Goal: Navigation & Orientation: Find specific page/section

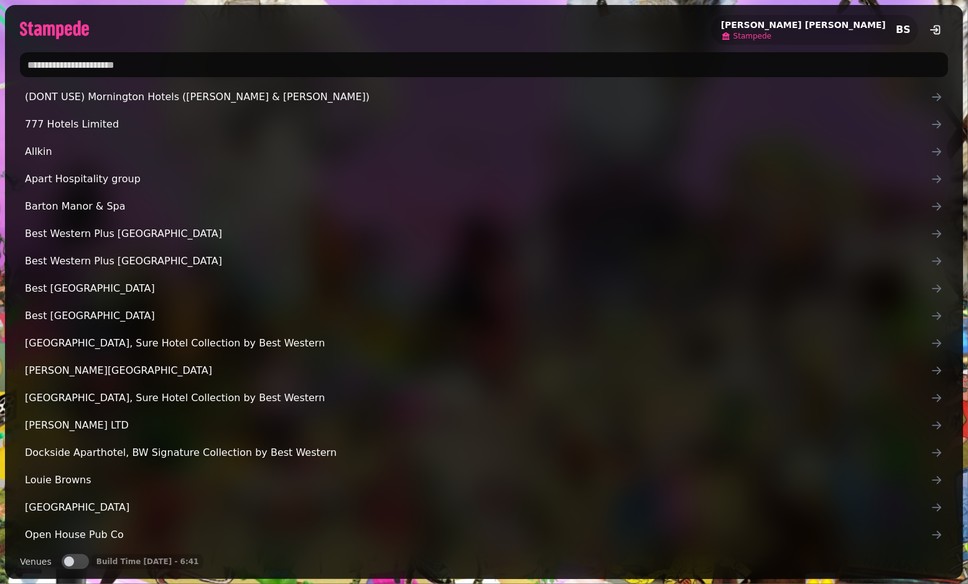
click at [828, 39] on p "Stampede" at bounding box center [803, 36] width 165 height 10
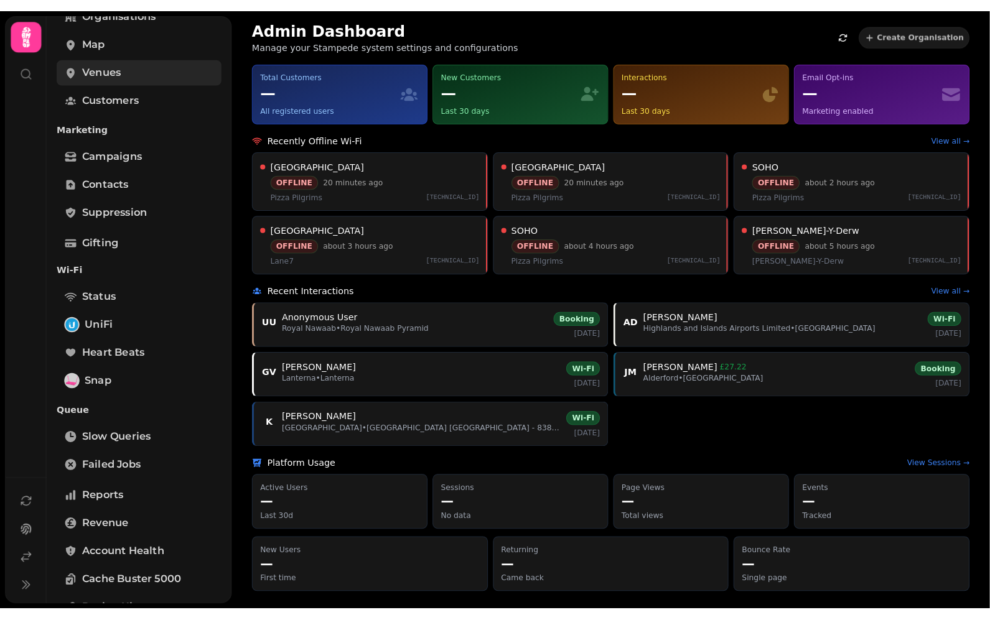
scroll to position [271, 0]
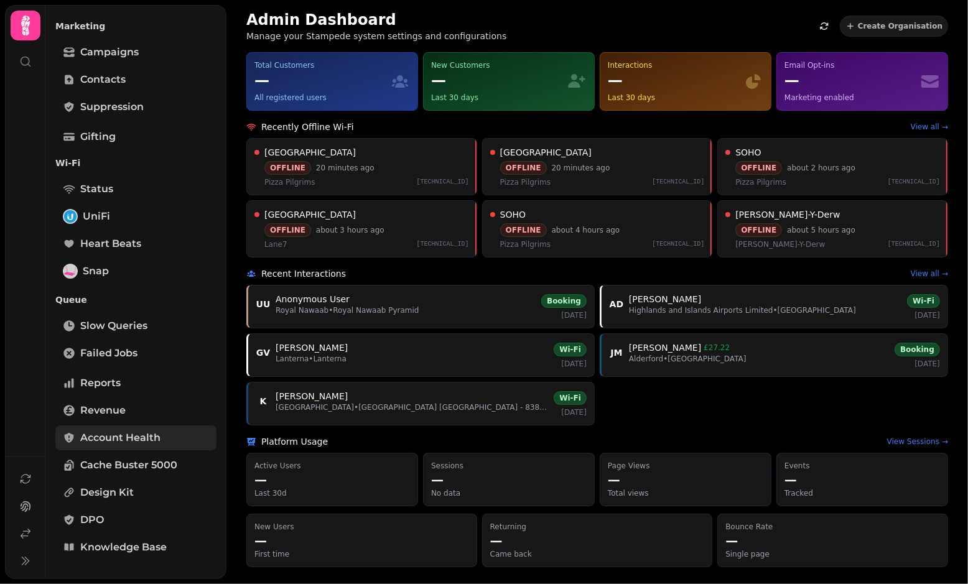
click at [96, 434] on span "Account Health" at bounding box center [120, 438] width 80 height 15
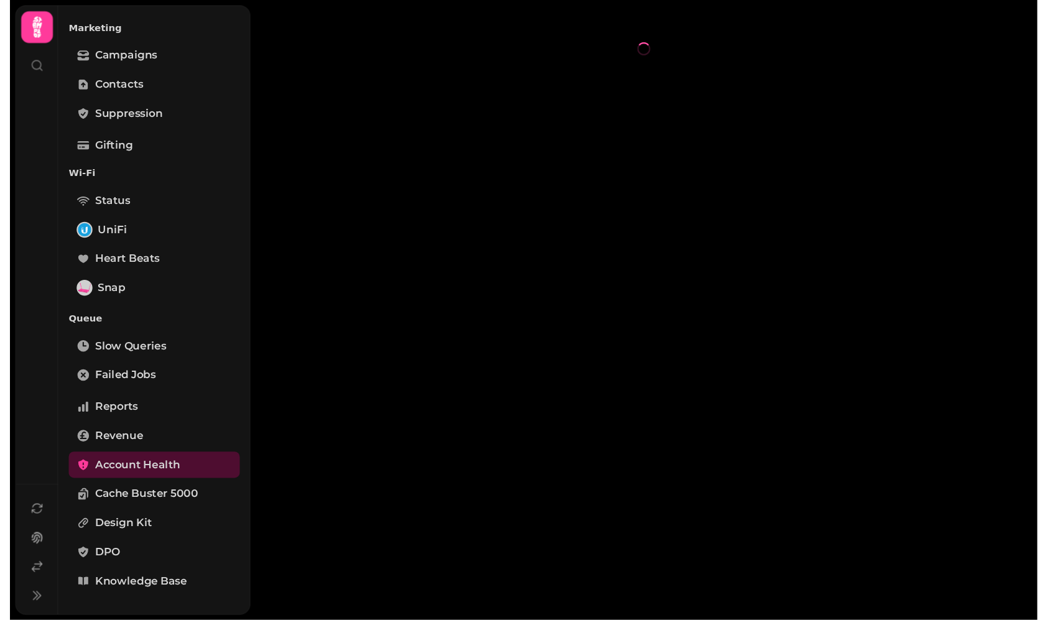
scroll to position [234, 0]
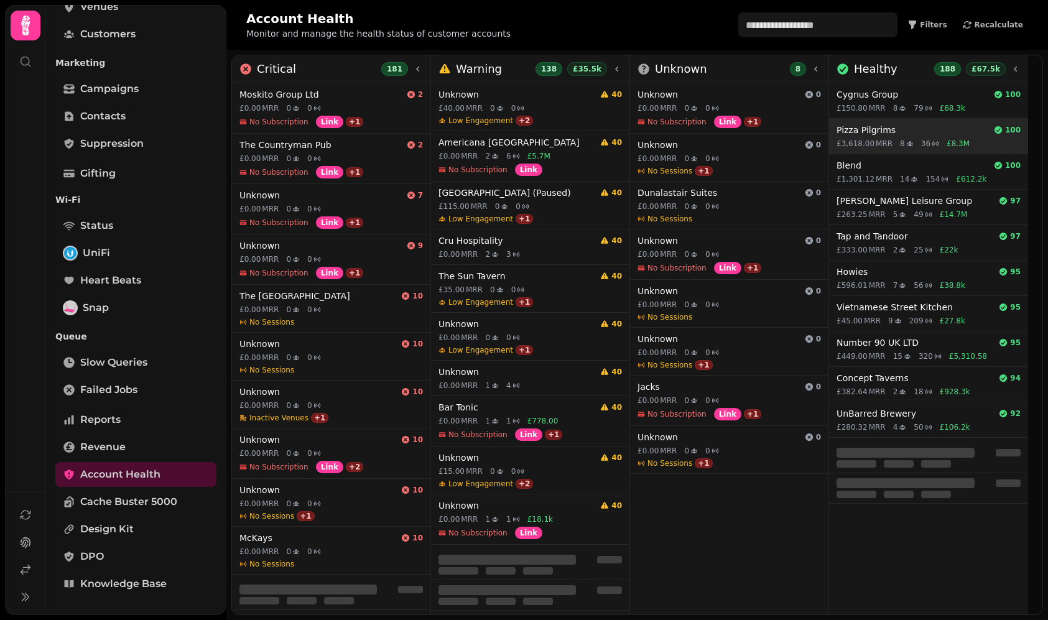
click at [892, 142] on div "£3,618.00 MRR 8 36 £8.3M" at bounding box center [929, 144] width 184 height 10
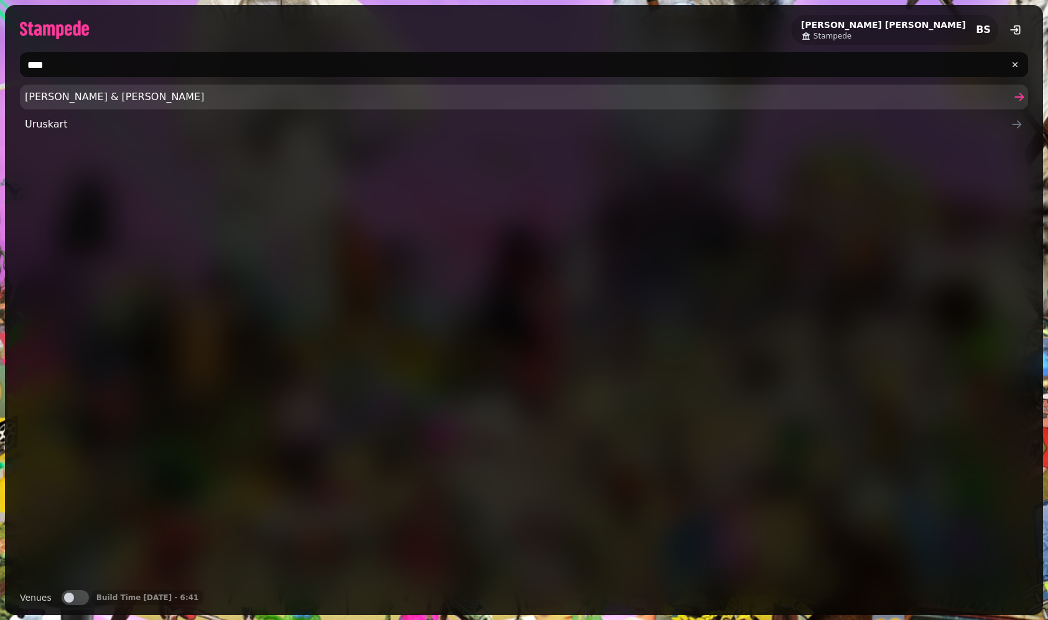
type input "****"
click at [97, 96] on span "Rusk & Rusk" at bounding box center [518, 97] width 986 height 15
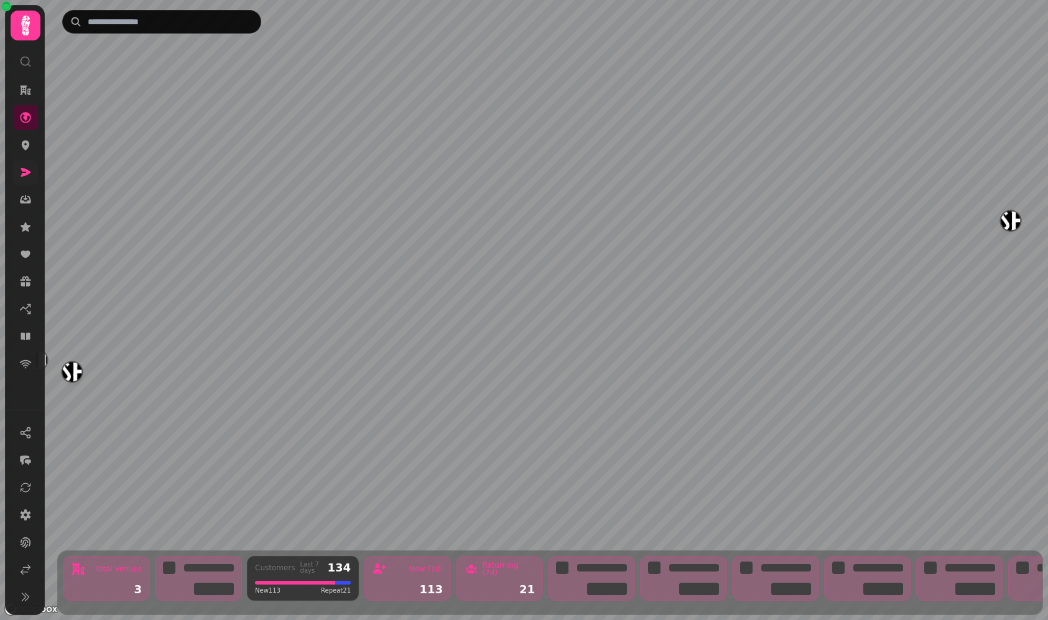
click at [34, 167] on link at bounding box center [25, 172] width 25 height 25
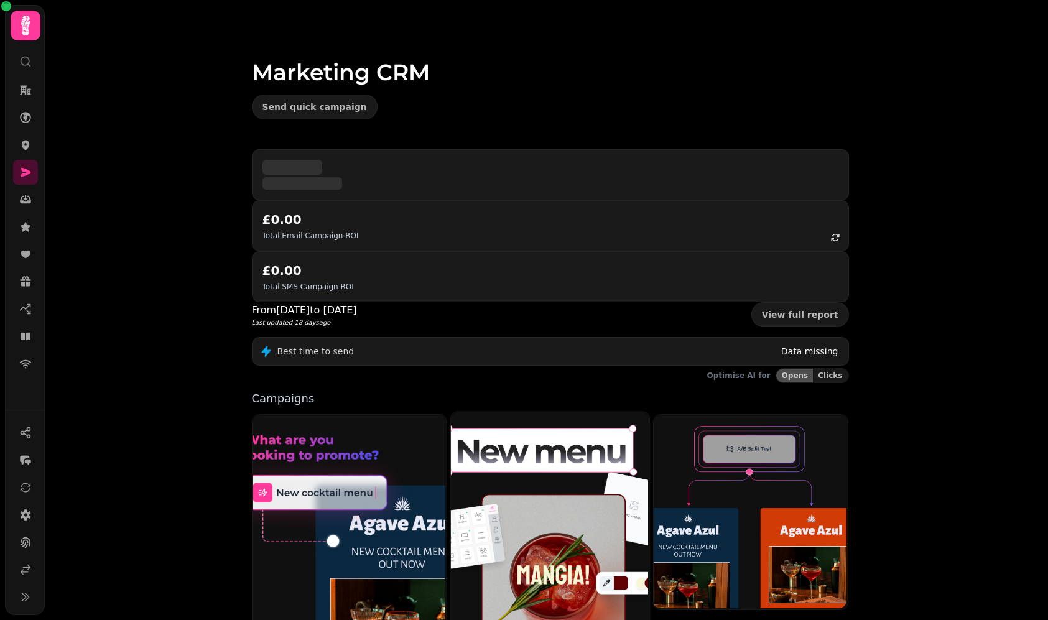
scroll to position [152, 0]
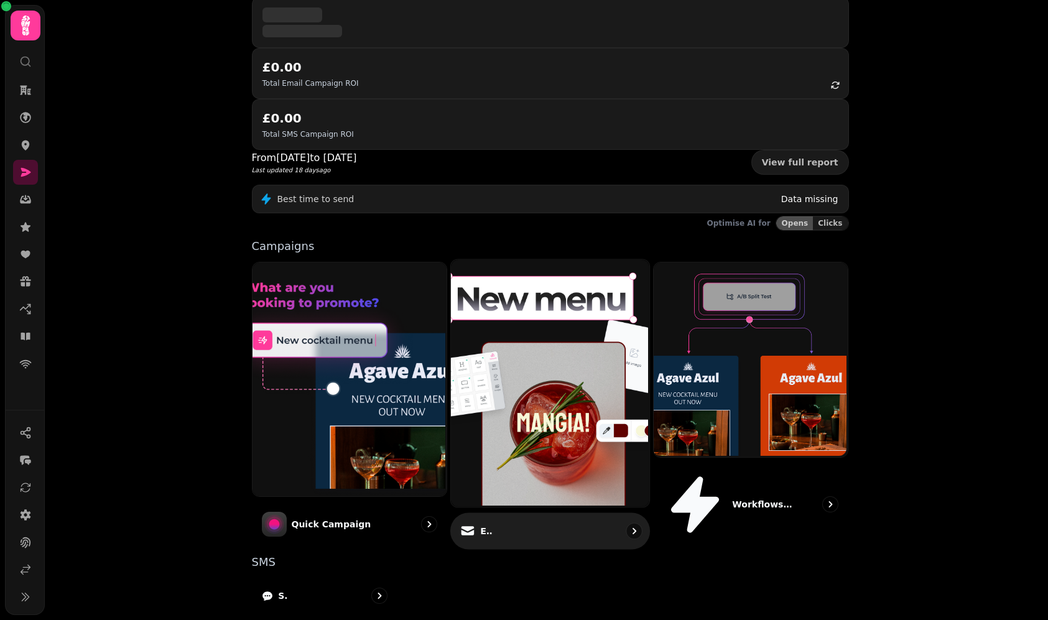
click at [548, 336] on img at bounding box center [549, 382] width 198 height 248
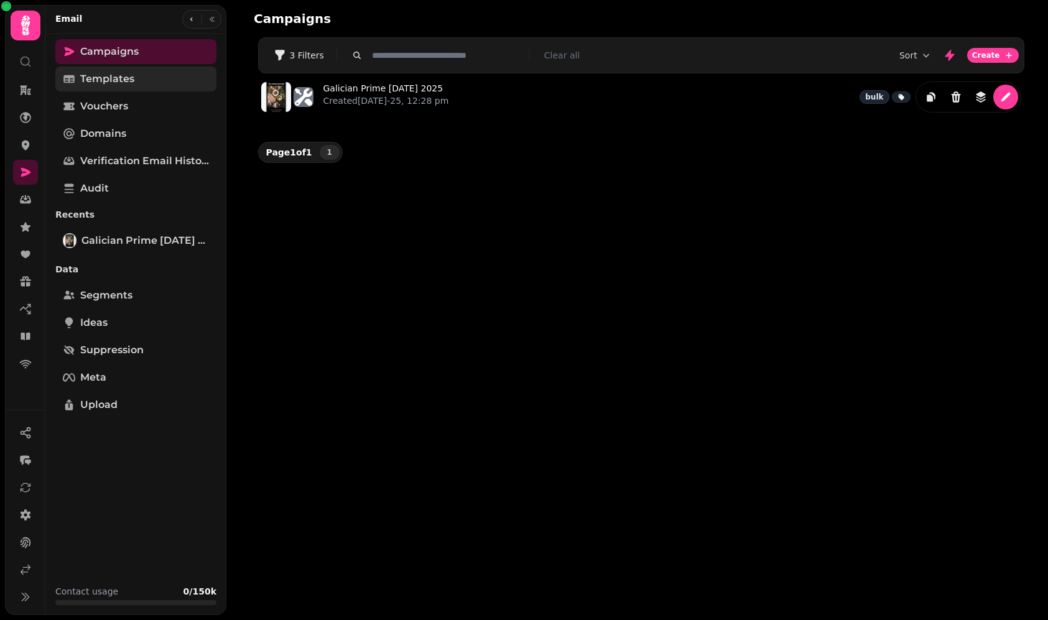
click at [128, 78] on span "Templates" at bounding box center [107, 79] width 54 height 15
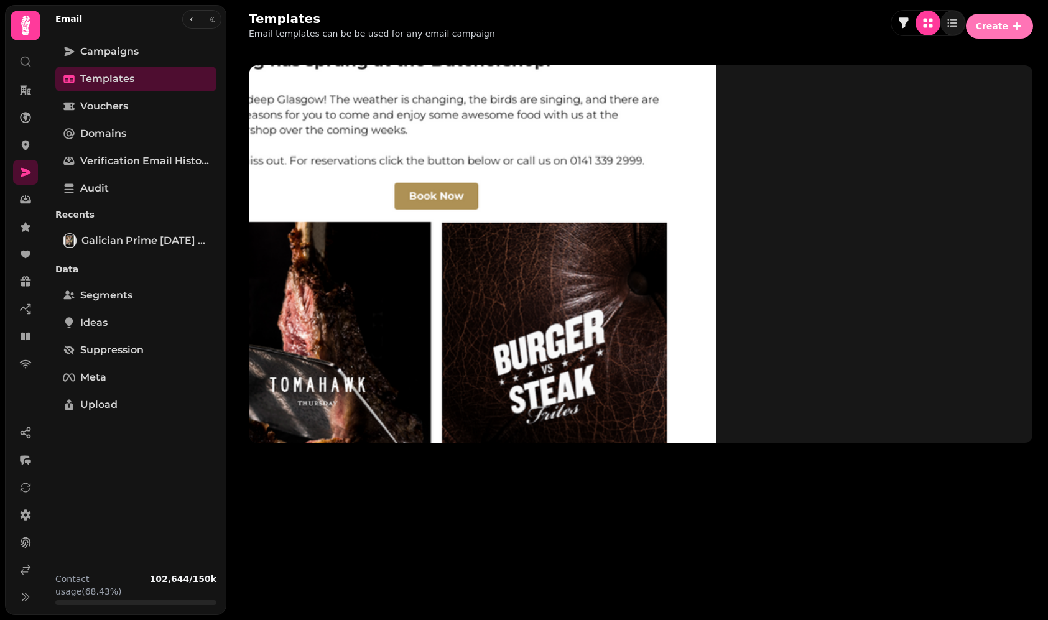
click at [1009, 34] on button "Create" at bounding box center [999, 26] width 67 height 25
click at [928, 52] on button "From pre-made template" at bounding box center [907, 47] width 124 height 15
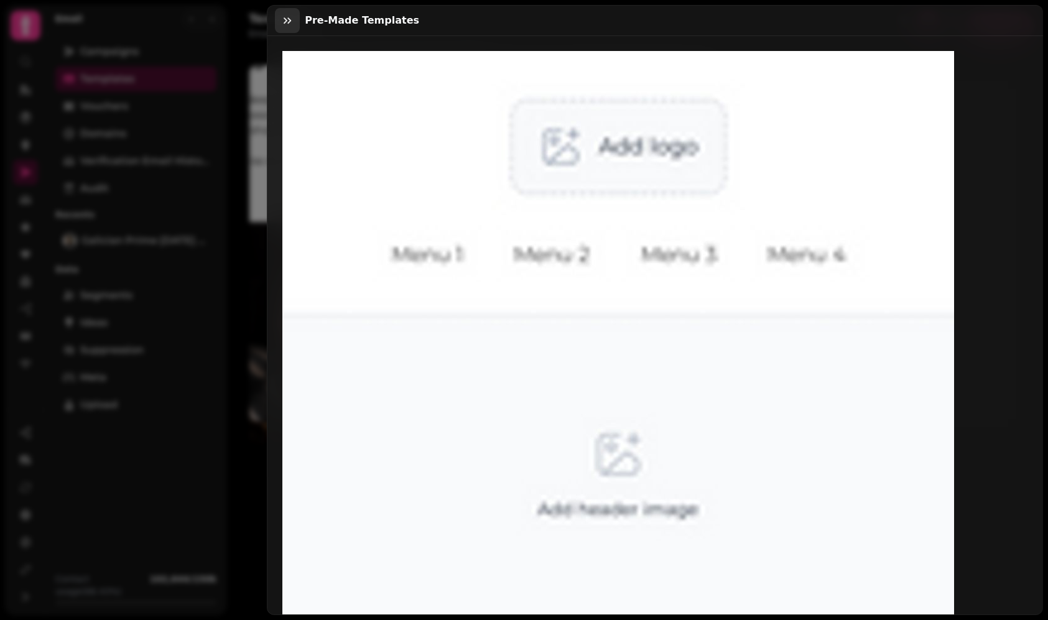
click at [287, 15] on icon "button" at bounding box center [287, 20] width 12 height 12
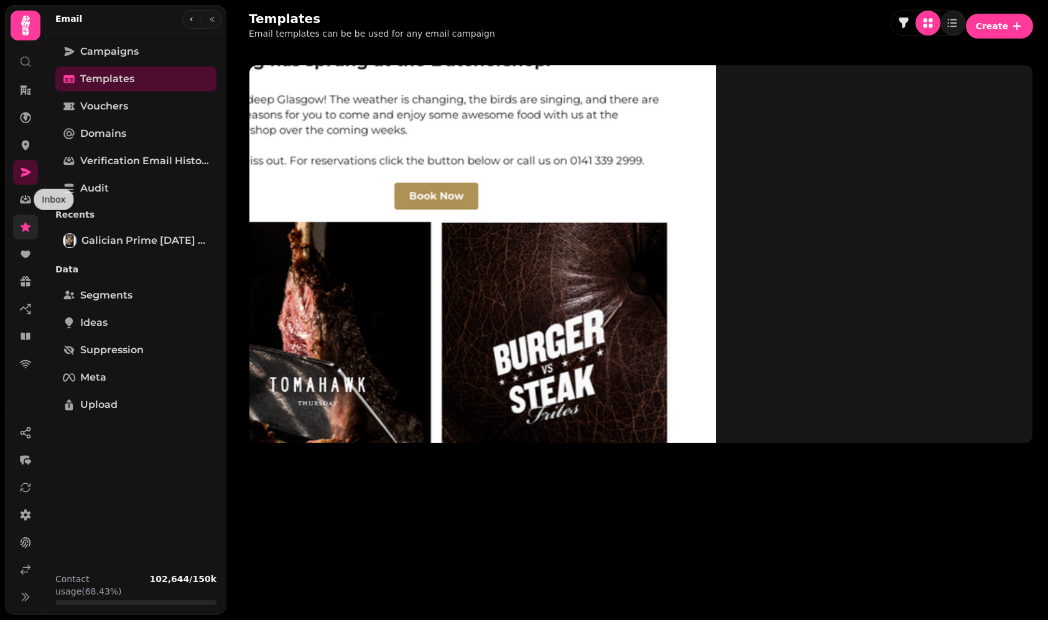
click at [25, 219] on link at bounding box center [25, 227] width 25 height 25
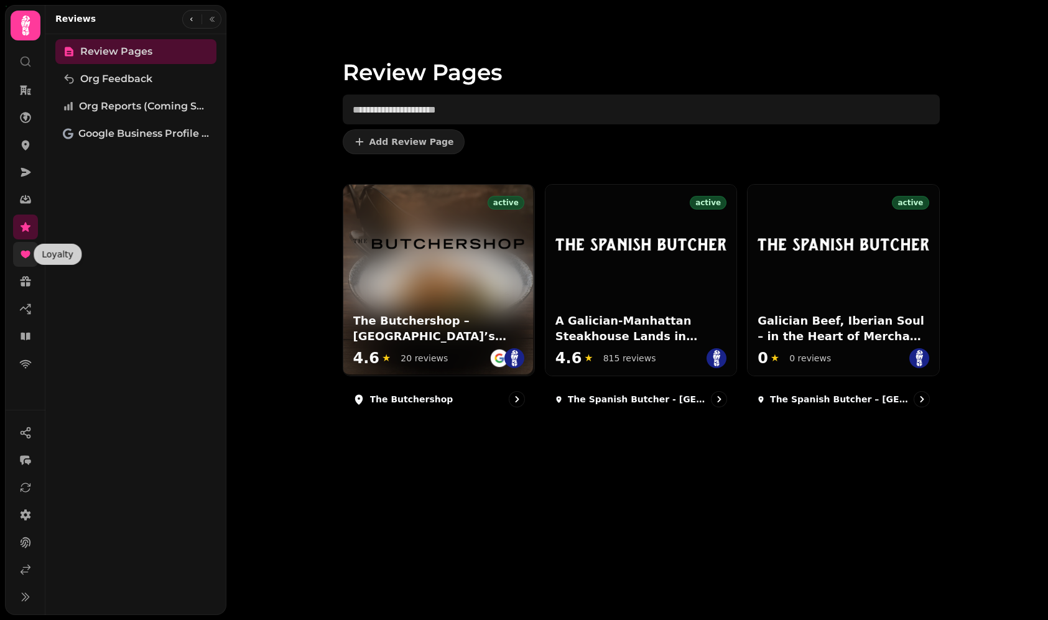
click at [27, 254] on icon at bounding box center [25, 254] width 9 height 7
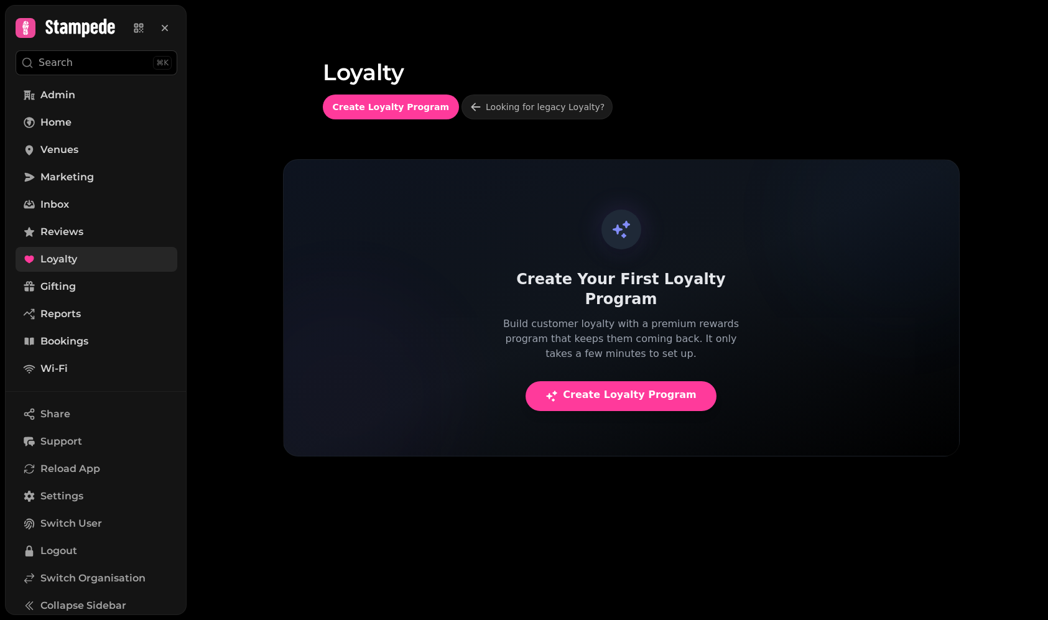
click at [85, 260] on link "Loyalty" at bounding box center [97, 259] width 162 height 25
click at [236, 261] on div "Loyalty Create Loyalty Program Looking for legacy Loyalty? Create Your First Lo…" at bounding box center [618, 310] width 862 height 620
click at [70, 577] on span "Switch Organisation" at bounding box center [92, 578] width 105 height 15
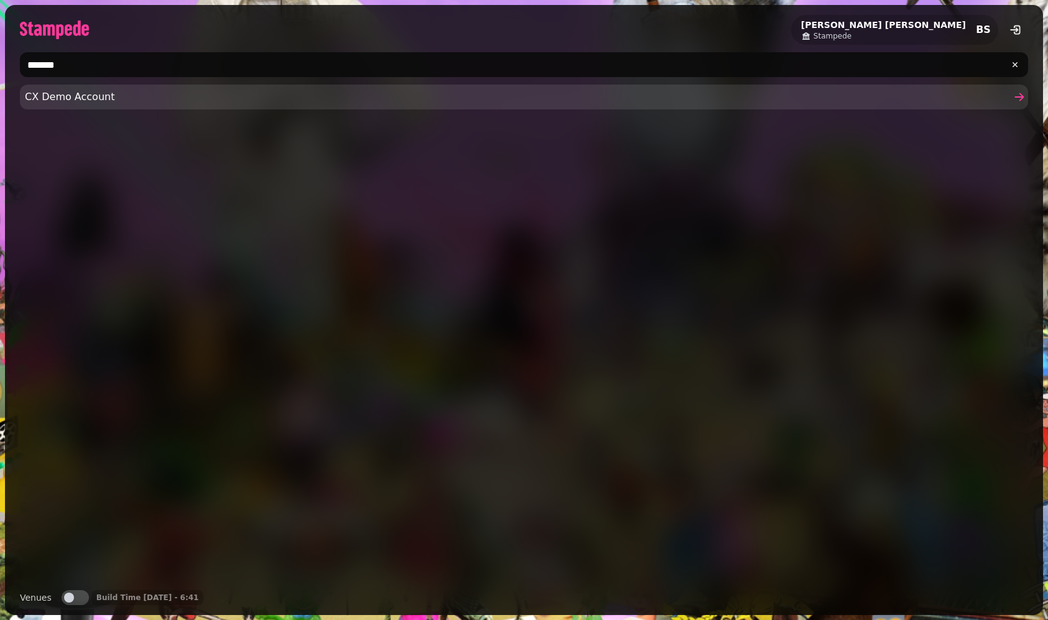
type input "*******"
click at [96, 93] on span "CX Demo Account" at bounding box center [518, 97] width 986 height 15
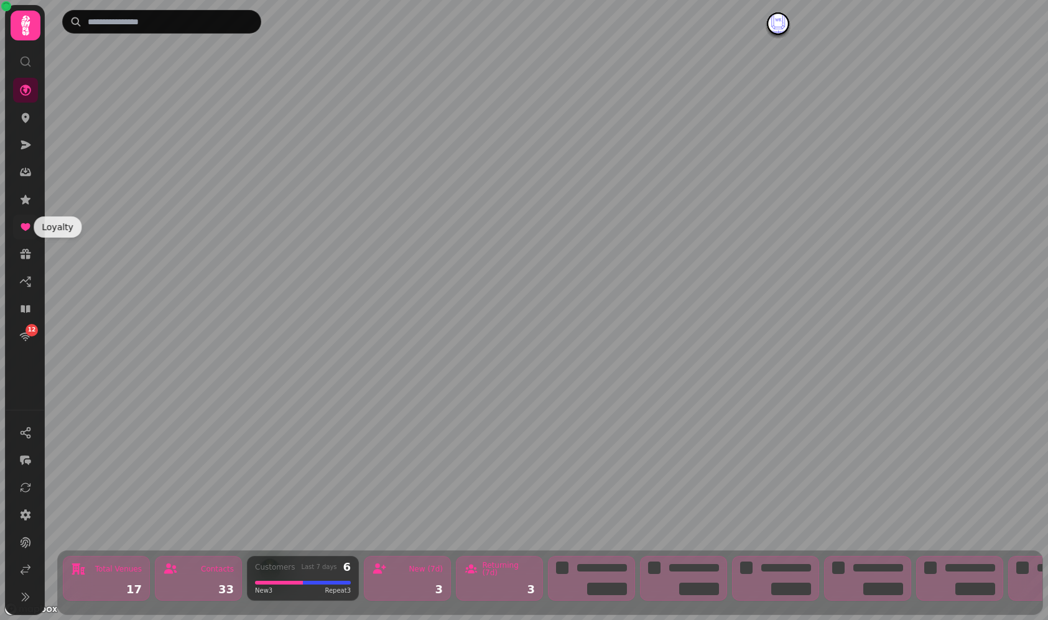
click at [32, 225] on link at bounding box center [25, 227] width 25 height 25
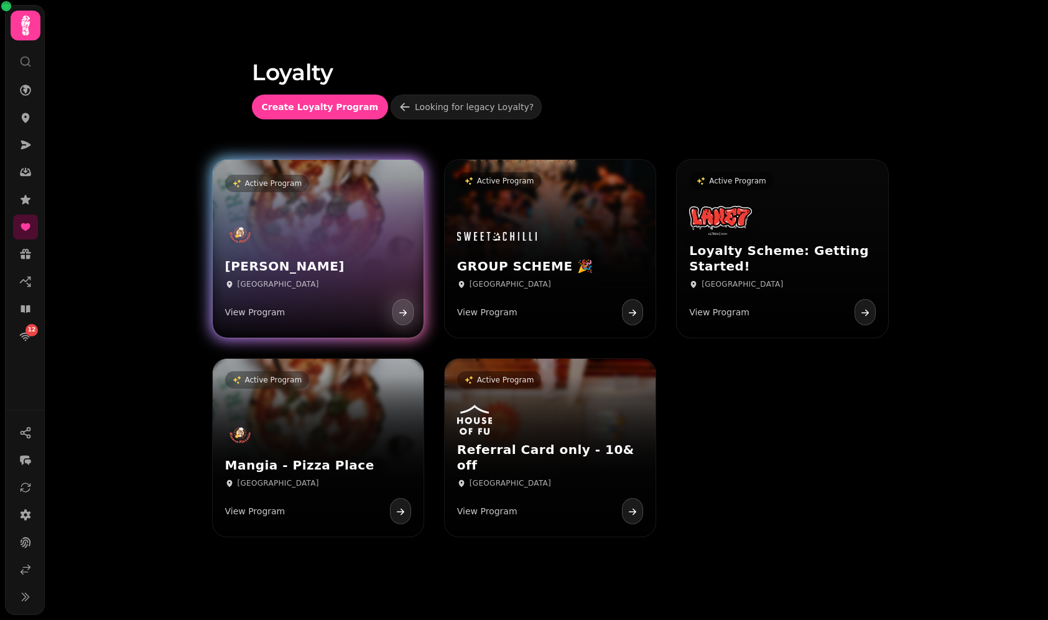
click at [323, 223] on div "Biancas Pizzaria Edinburgh View Program" at bounding box center [318, 273] width 211 height 129
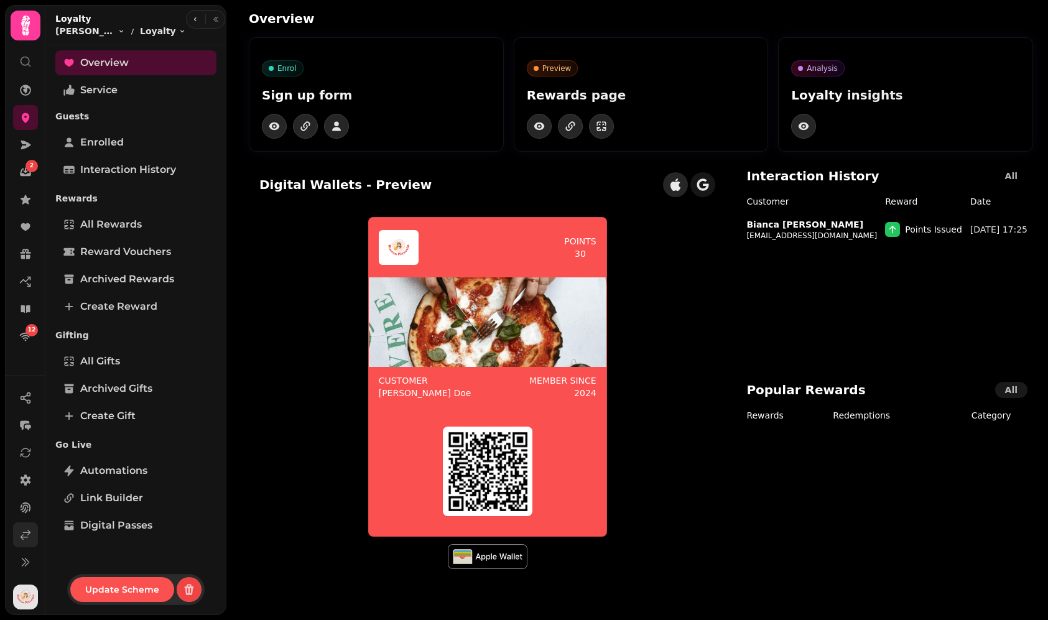
click at [17, 528] on link at bounding box center [25, 535] width 25 height 25
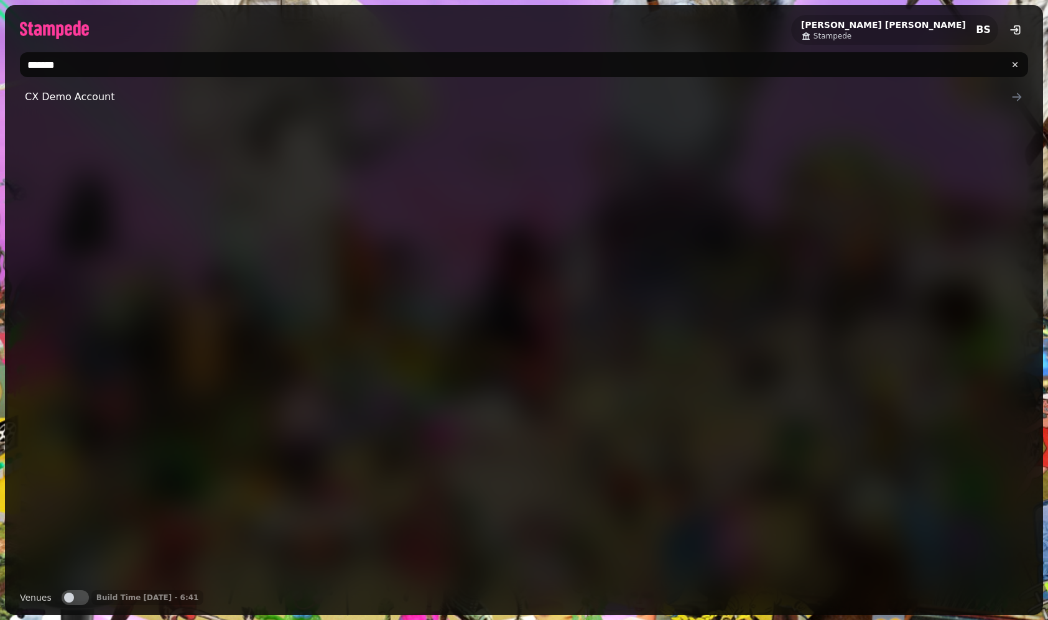
drag, startPoint x: 85, startPoint y: 67, endPoint x: -32, endPoint y: 62, distance: 117.1
click at [0, 62] on html "Bianca Schwartz Stampede BS ******* CX Demo Account Venues Venues Build Time 21…" at bounding box center [524, 310] width 1048 height 620
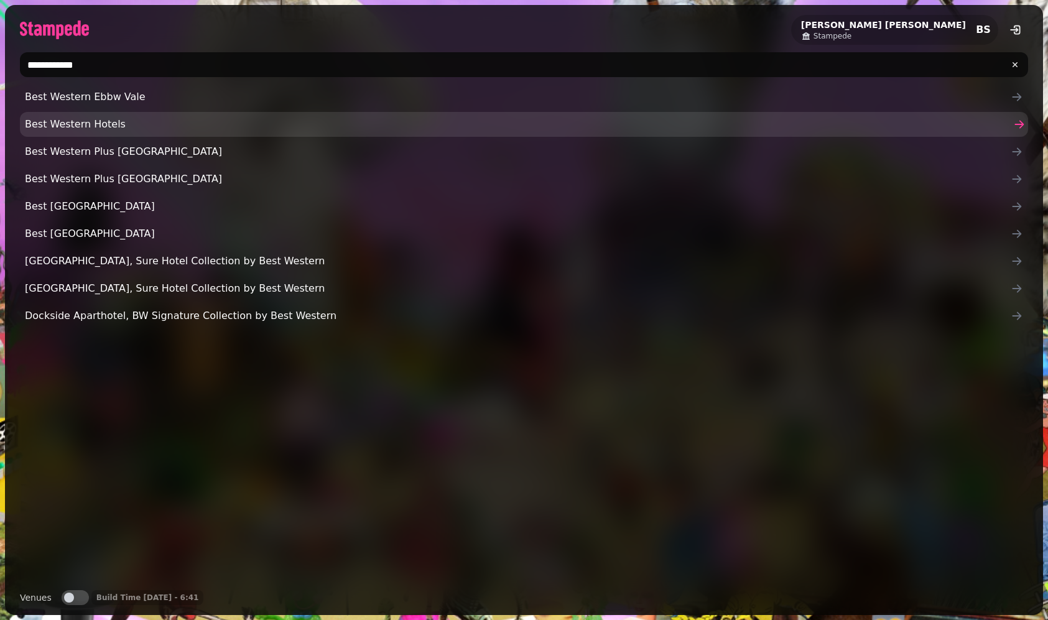
type input "**********"
click at [116, 114] on link "Best Western Hotels" at bounding box center [524, 124] width 1009 height 25
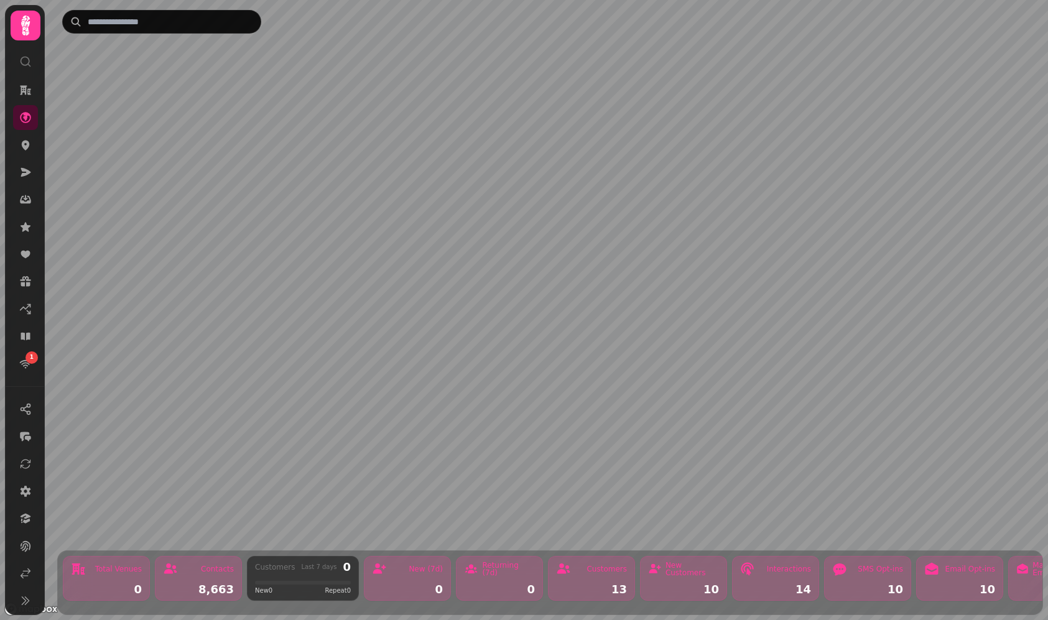
click at [19, 17] on icon at bounding box center [25, 25] width 25 height 25
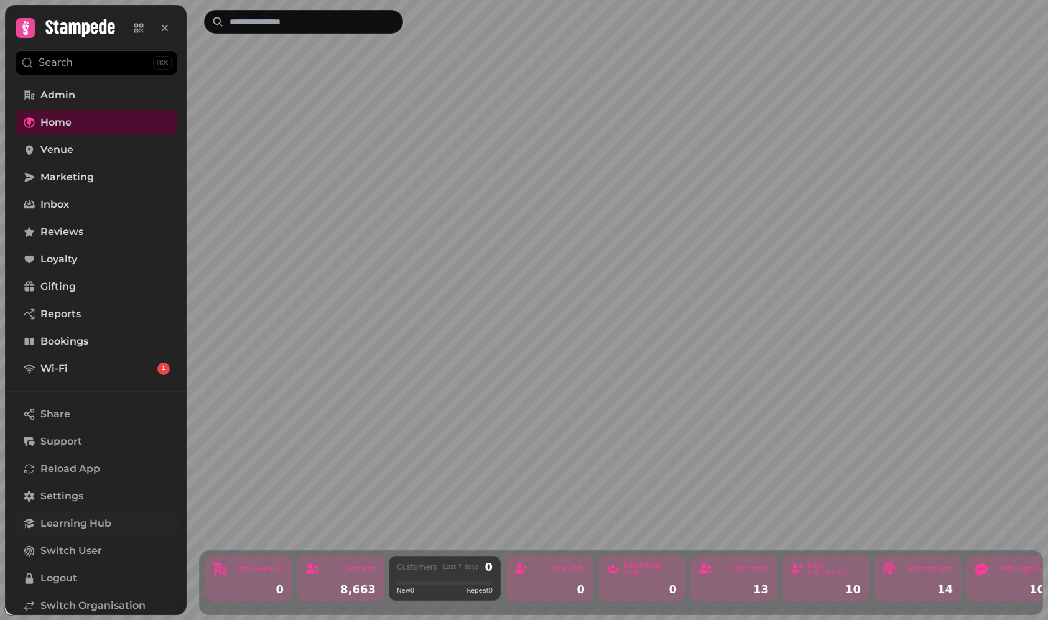
click at [74, 518] on span "Learning Hub" at bounding box center [75, 523] width 71 height 15
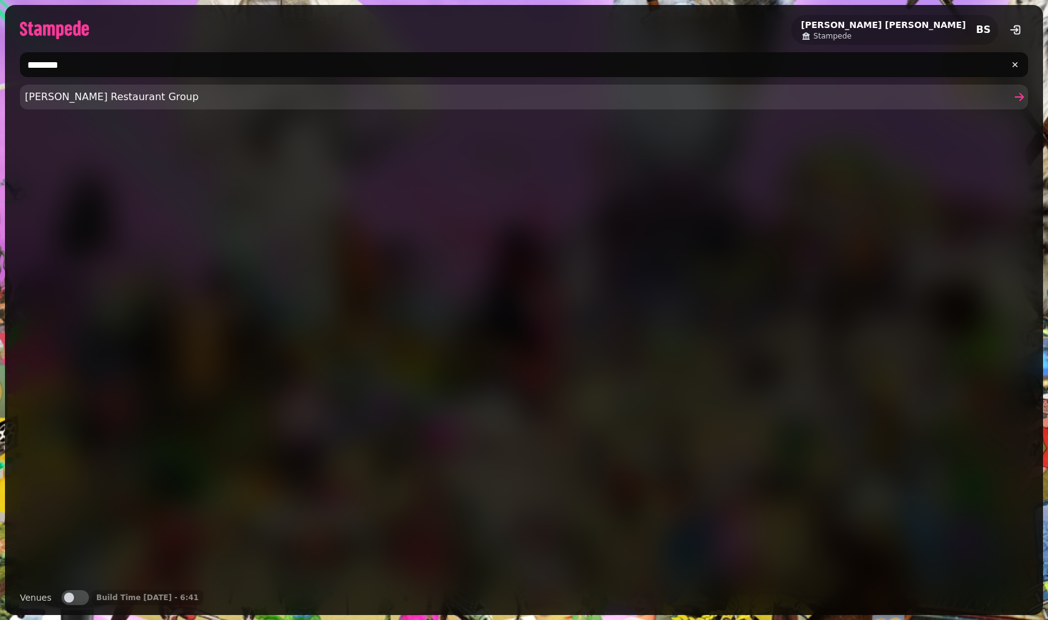
type input "********"
click at [68, 98] on span "Friedman's Restaurant Group" at bounding box center [518, 97] width 986 height 15
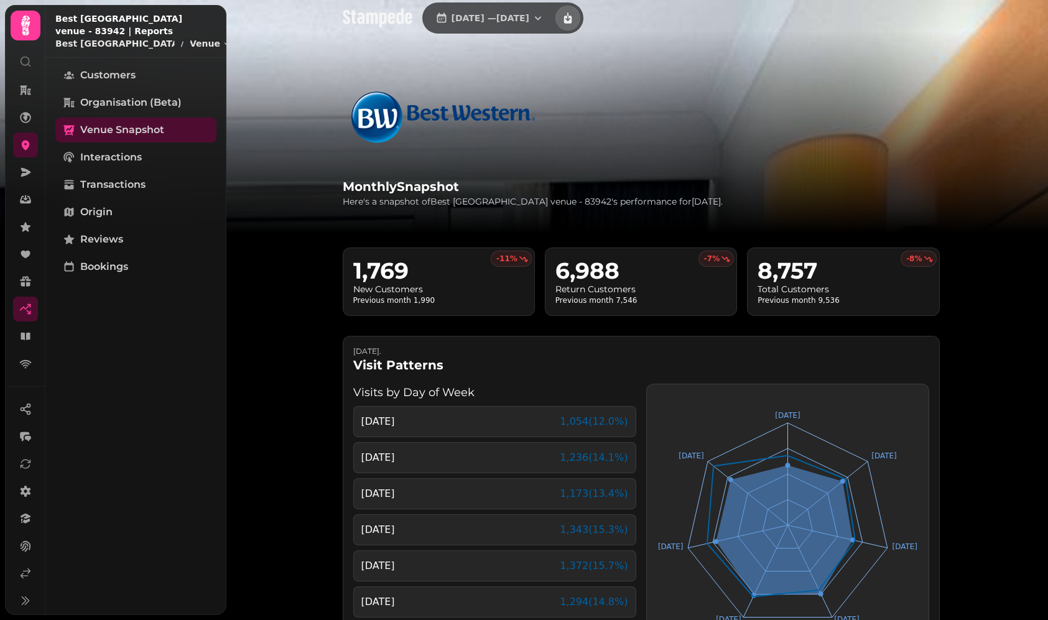
click at [574, 16] on icon "download report" at bounding box center [568, 18] width 12 height 12
click at [22, 334] on icon at bounding box center [25, 336] width 9 height 7
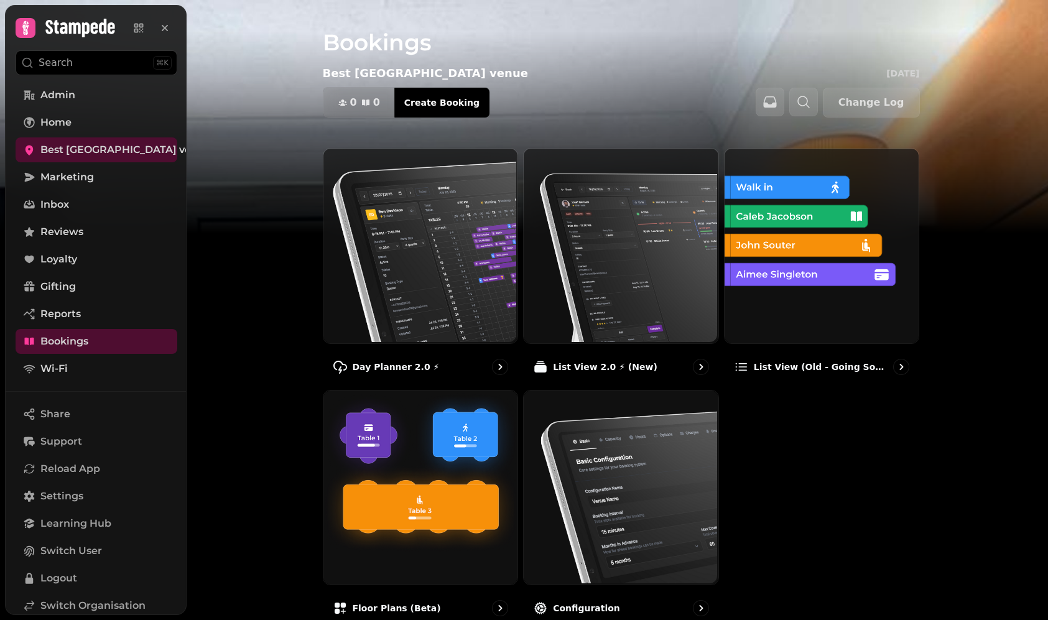
click at [57, 375] on span "Wi-Fi" at bounding box center [53, 368] width 27 height 15
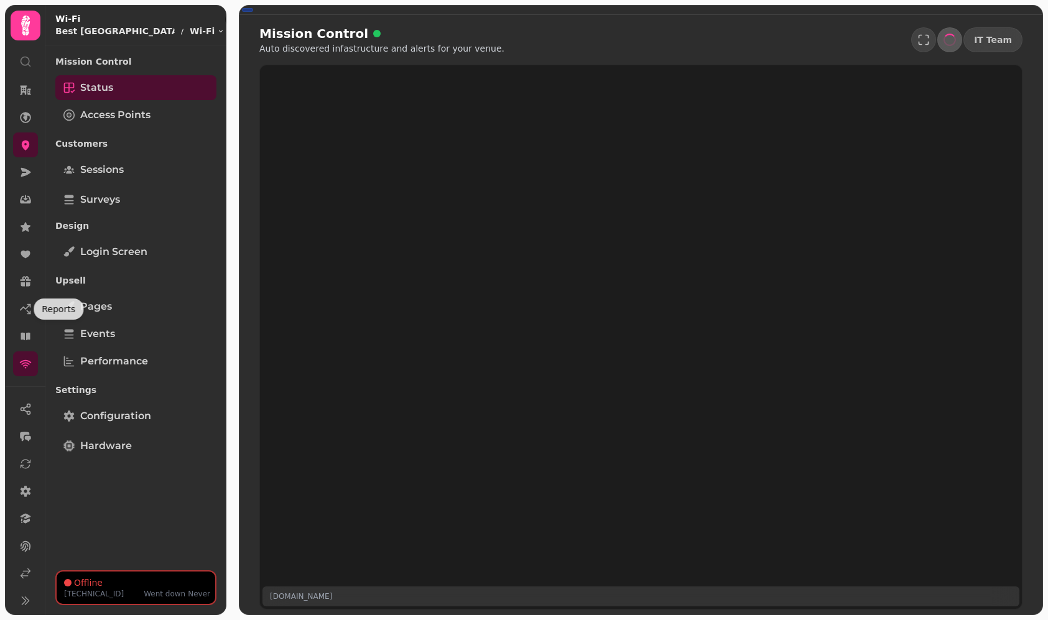
click at [26, 309] on icon at bounding box center [26, 308] width 10 height 6
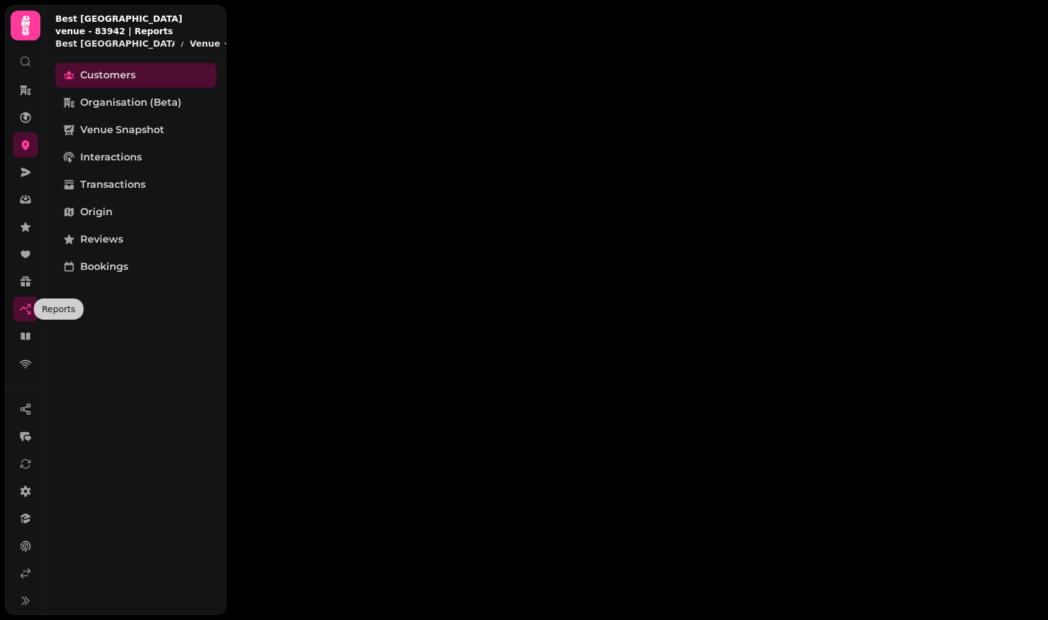
select select "**"
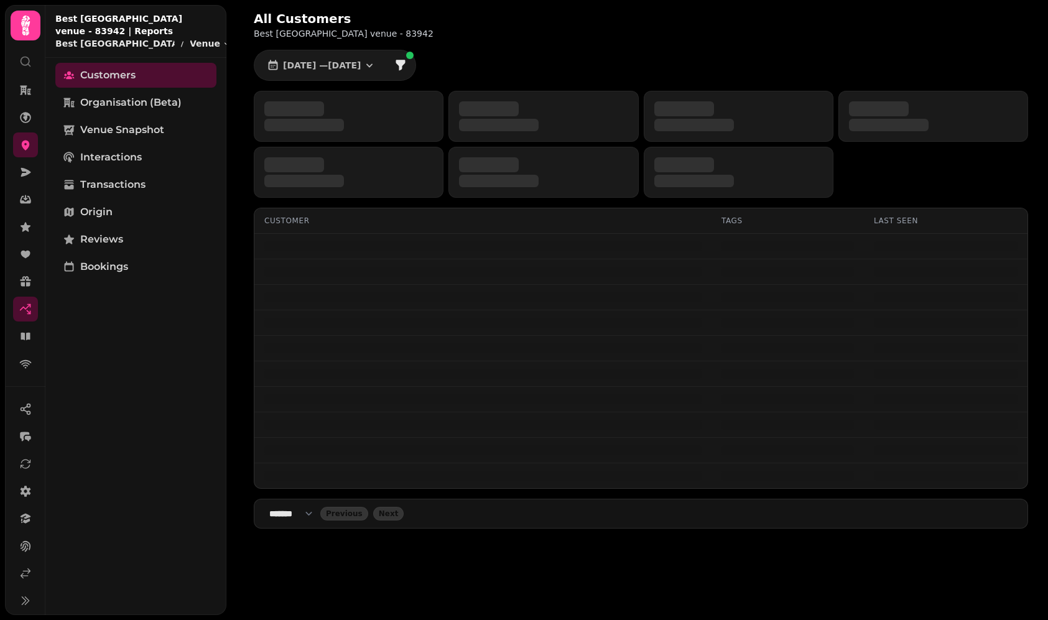
click at [129, 127] on span "Venue Snapshot" at bounding box center [122, 130] width 84 height 15
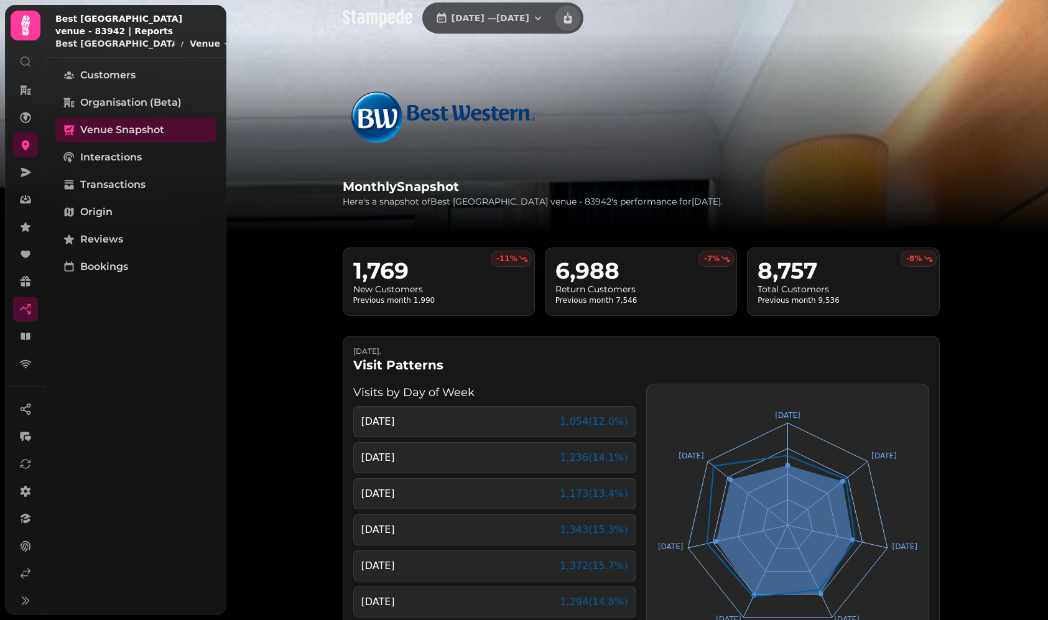
click at [120, 94] on link "Organisation (beta)" at bounding box center [135, 102] width 161 height 25
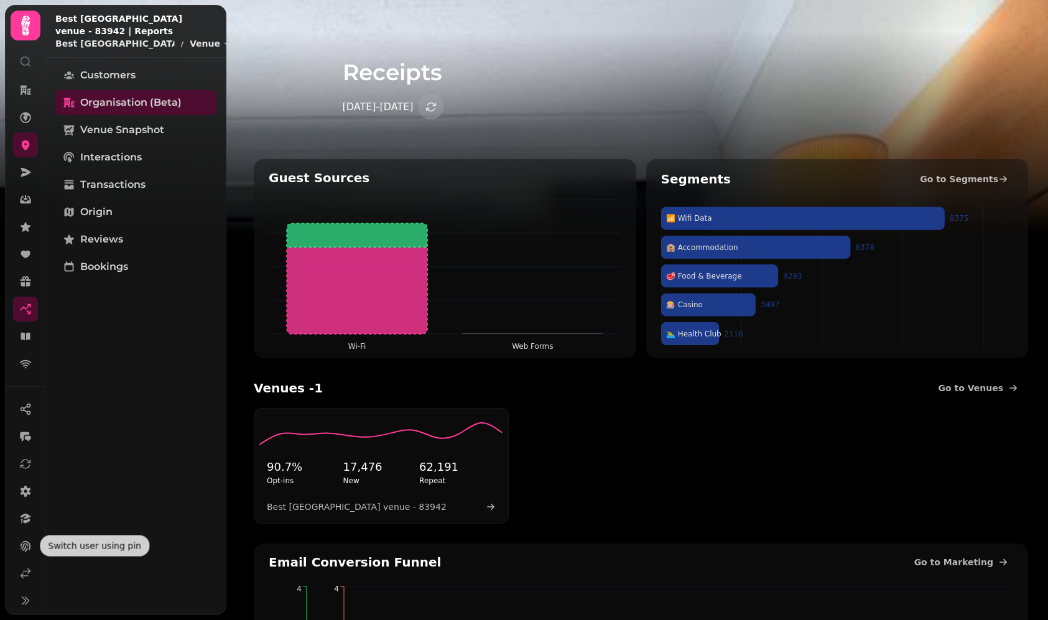
click at [32, 567] on link at bounding box center [25, 573] width 25 height 25
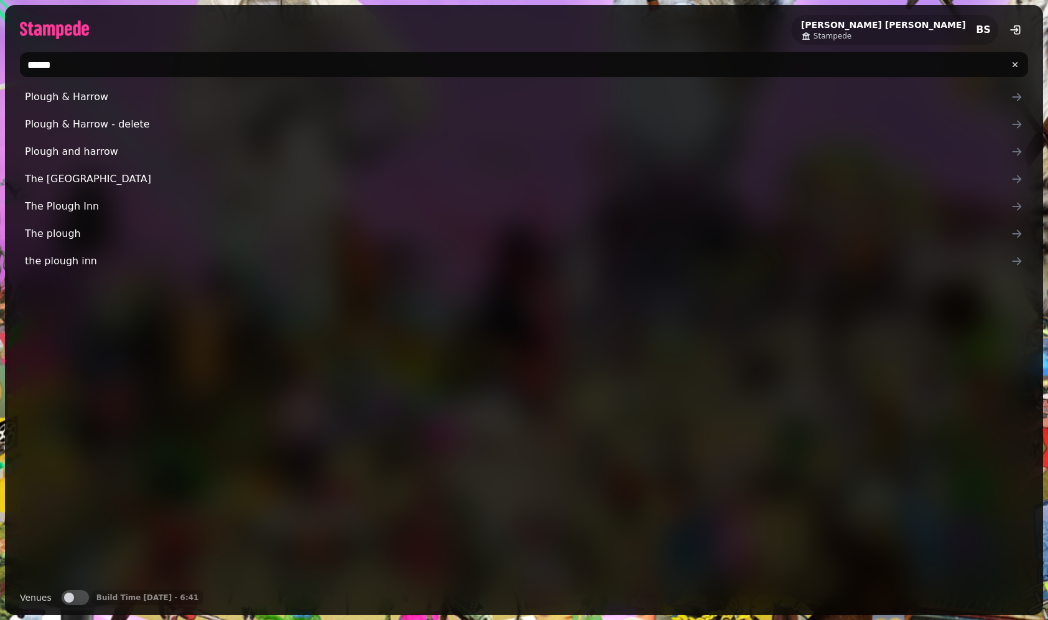
type input "******"
click at [106, 94] on span "Plough & Harrow" at bounding box center [518, 97] width 986 height 15
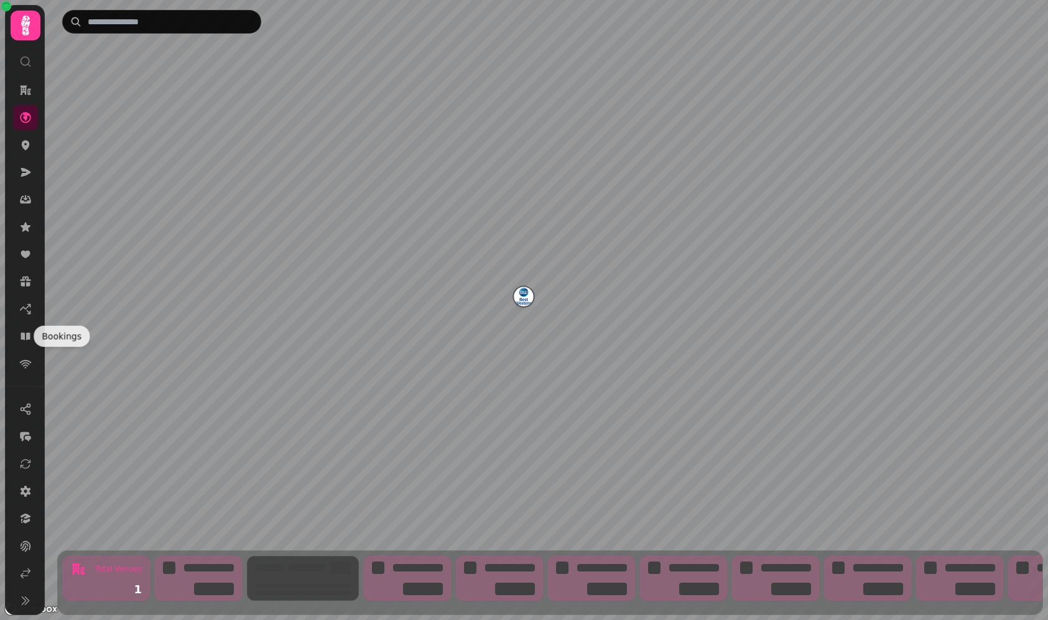
click at [27, 357] on link at bounding box center [25, 364] width 25 height 25
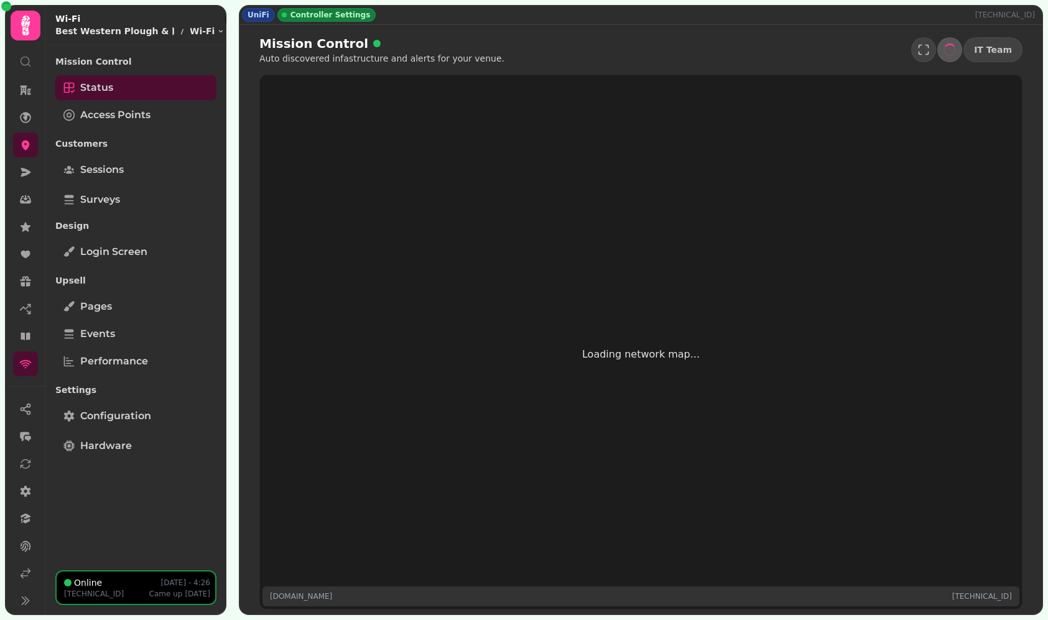
click at [103, 253] on span "Login screen" at bounding box center [113, 252] width 67 height 15
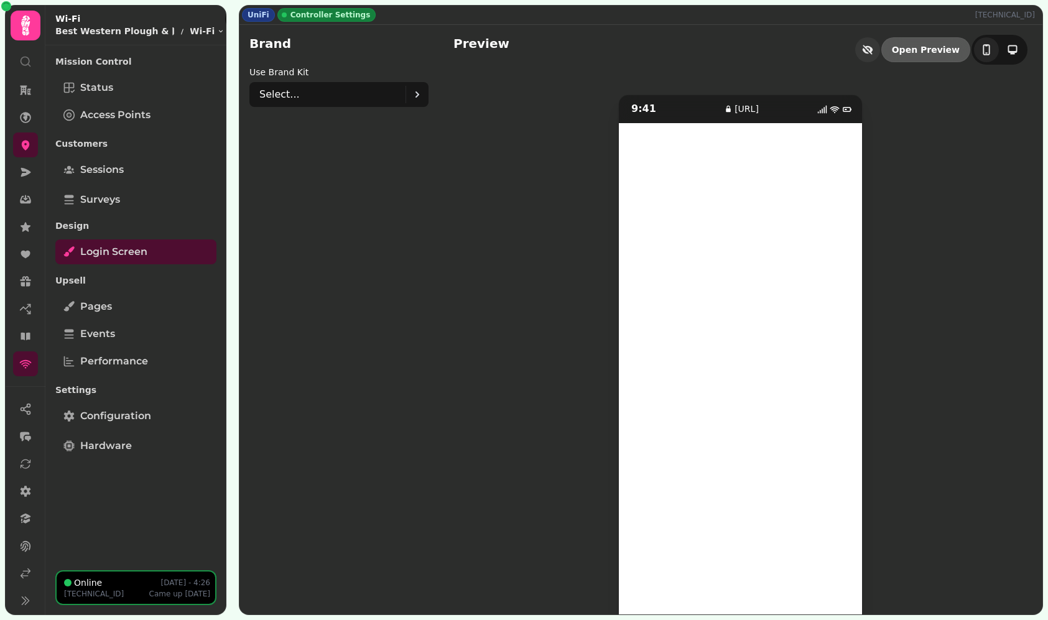
scroll to position [18, 0]
